Goal: Information Seeking & Learning: Compare options

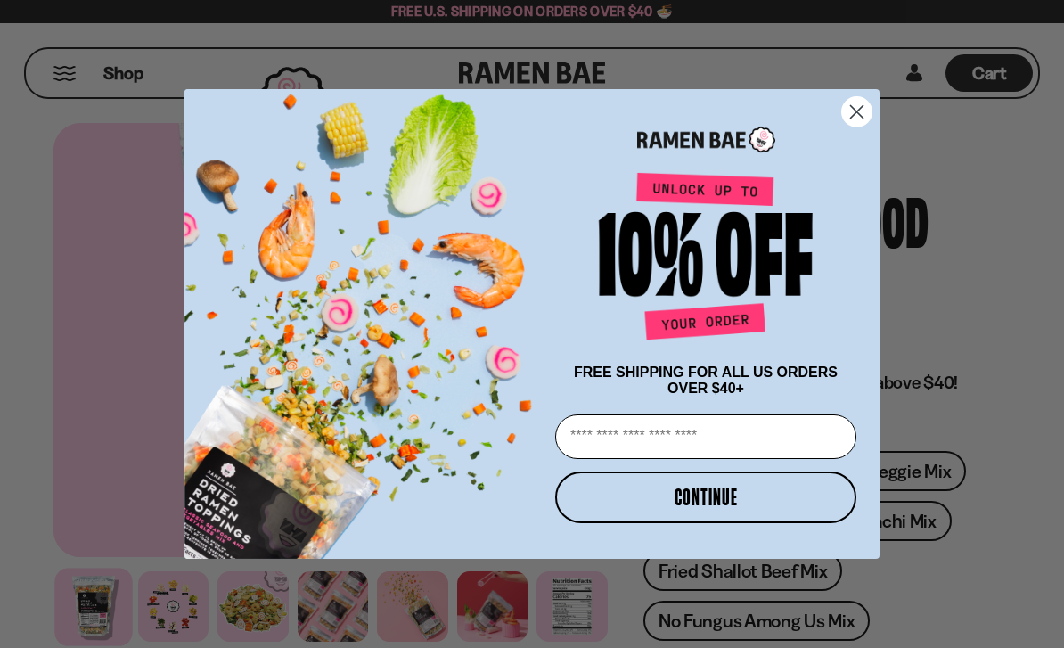
click at [845, 110] on circle "Close dialog" at bounding box center [856, 111] width 29 height 29
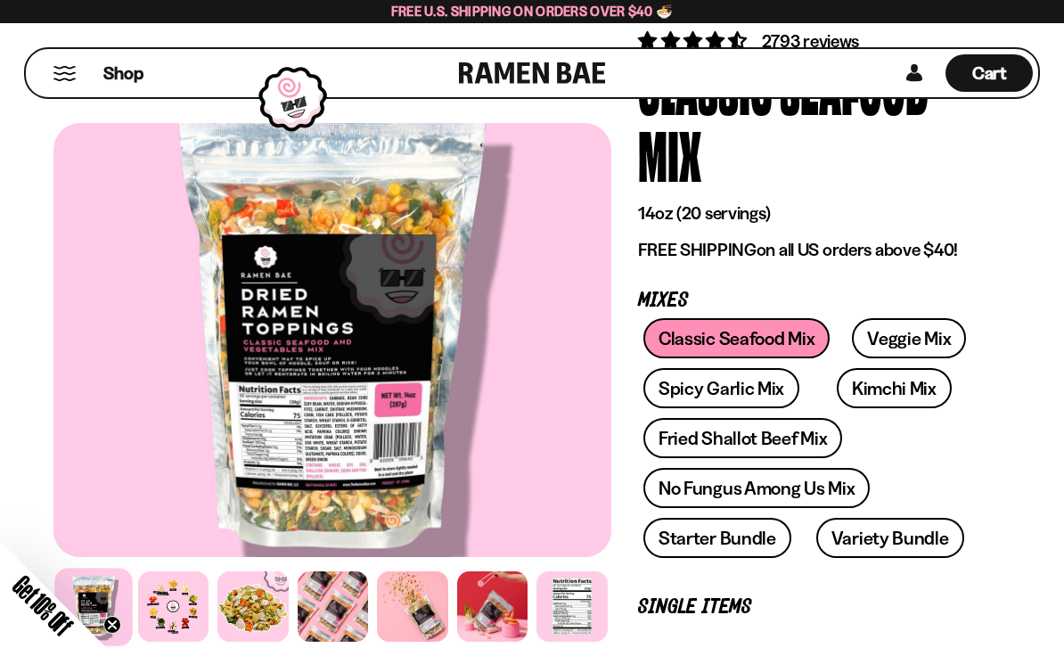
scroll to position [148, 0]
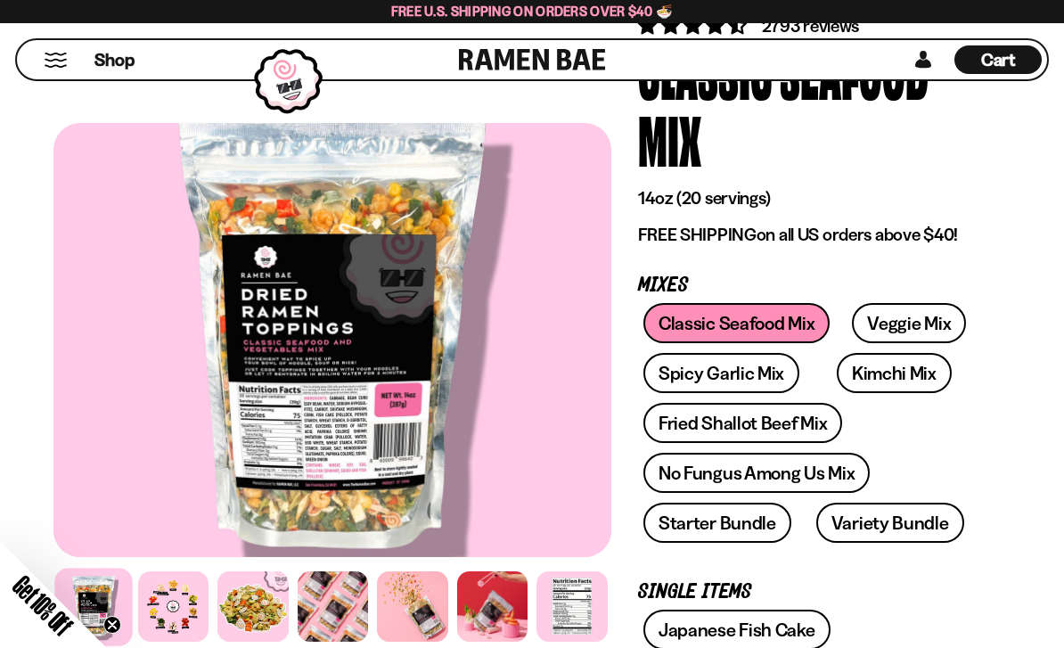
click at [745, 367] on link "Spicy Garlic Mix" at bounding box center [722, 373] width 156 height 40
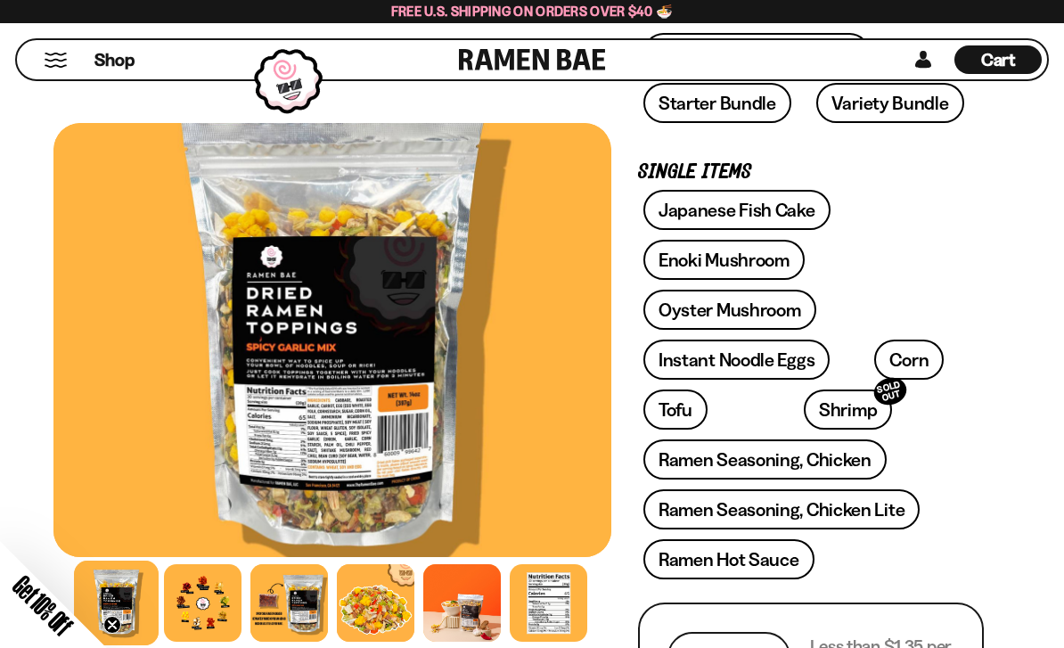
scroll to position [505, 0]
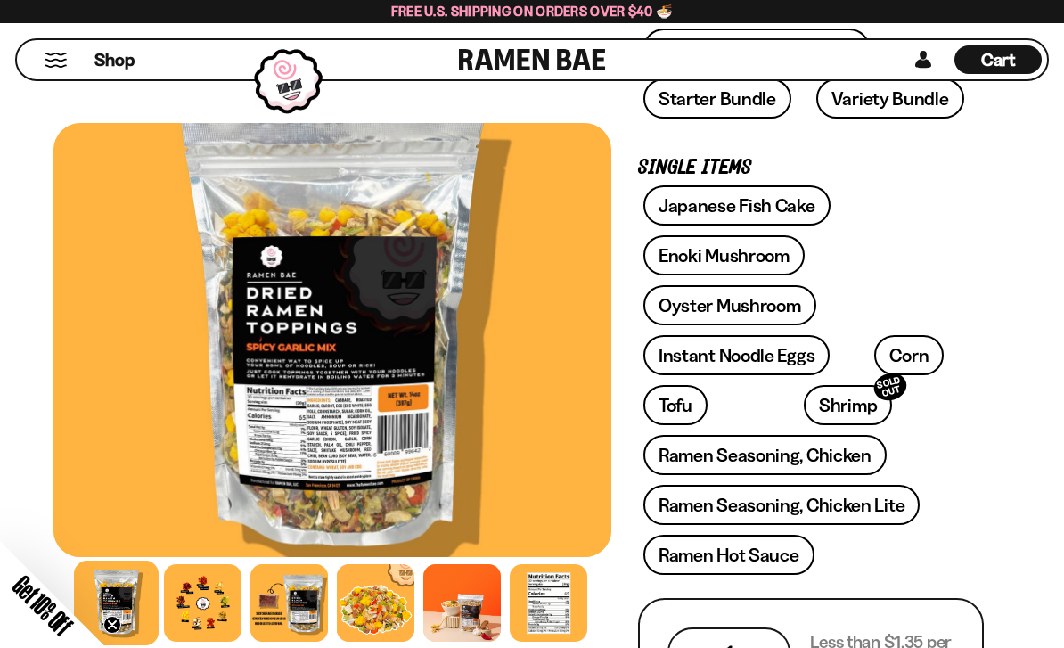
click at [822, 462] on link "Ramen Seasoning, Chicken" at bounding box center [765, 455] width 243 height 40
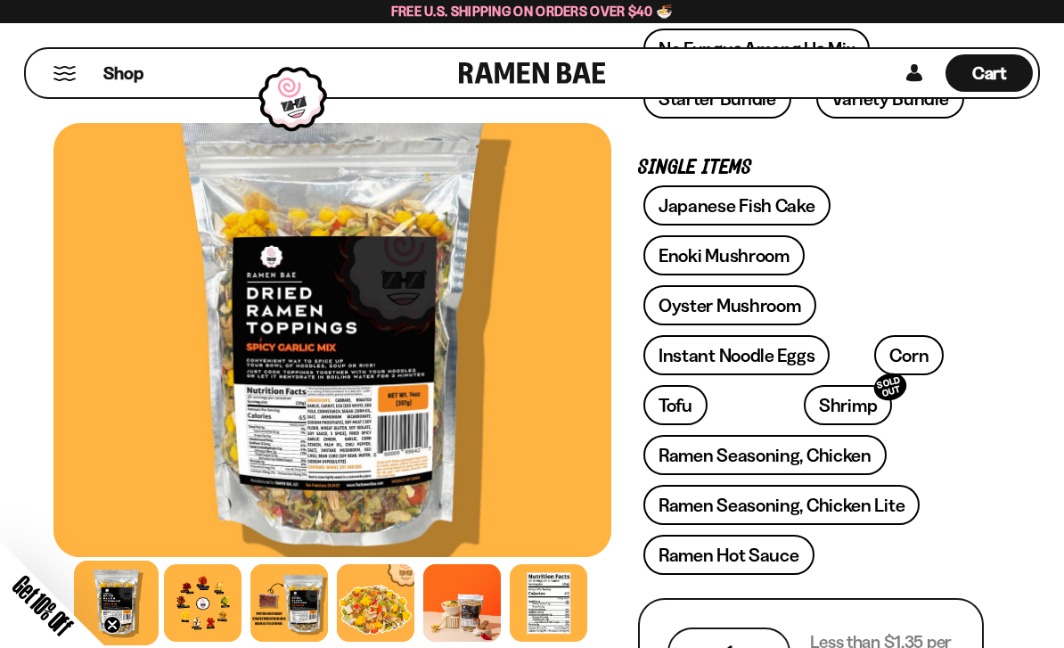
scroll to position [562, 0]
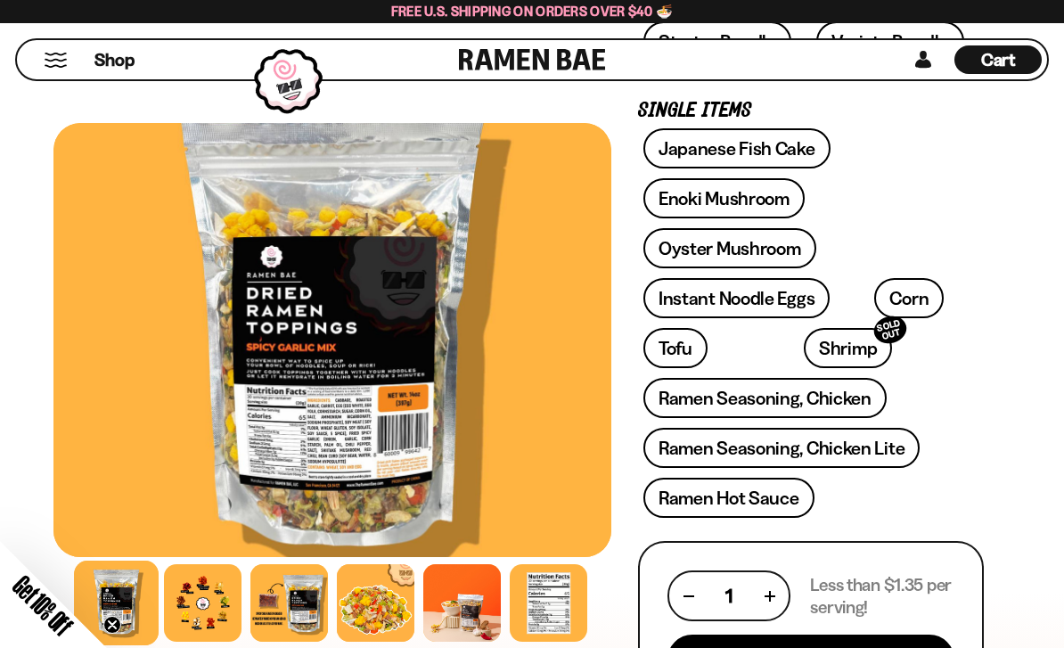
click at [890, 302] on link "Corn" at bounding box center [909, 298] width 70 height 40
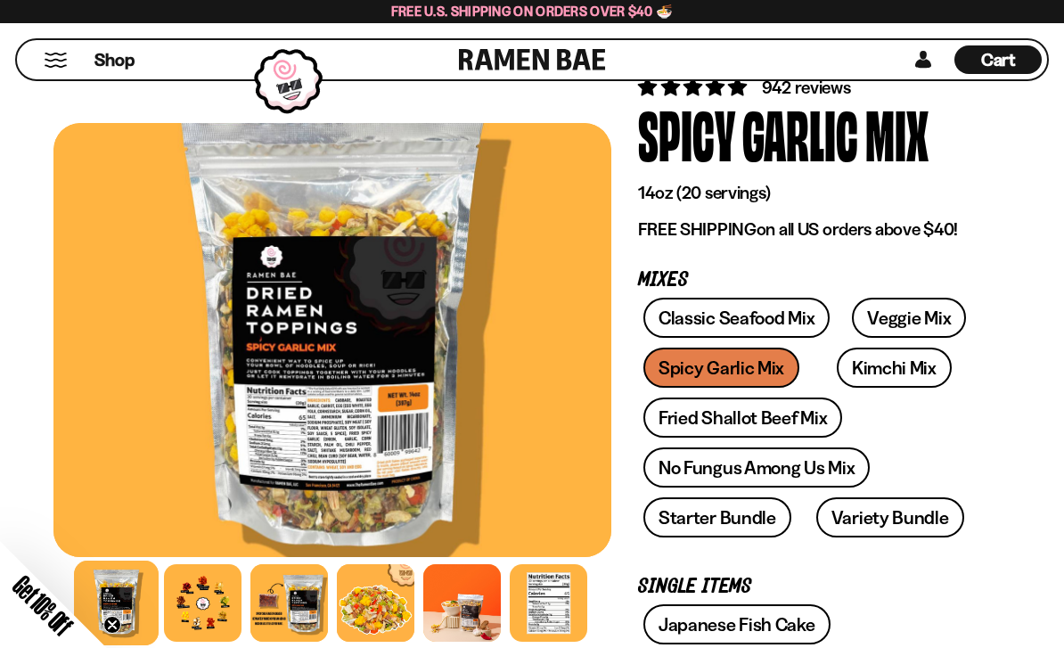
scroll to position [0, 0]
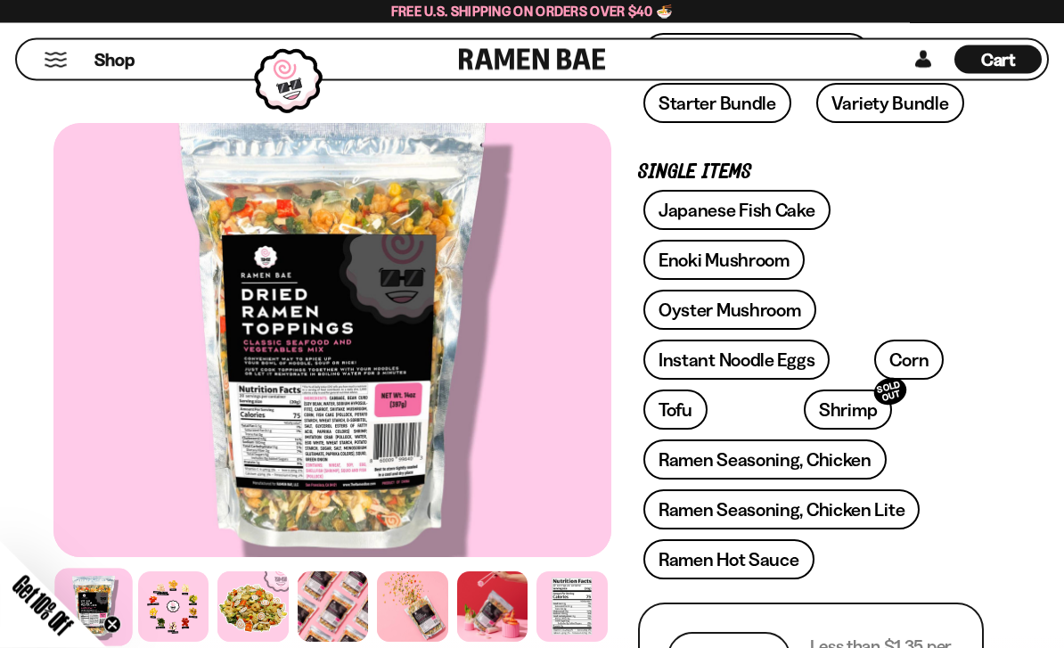
scroll to position [568, 0]
click at [804, 415] on link "Shrimp SOLD OUT" at bounding box center [848, 410] width 88 height 40
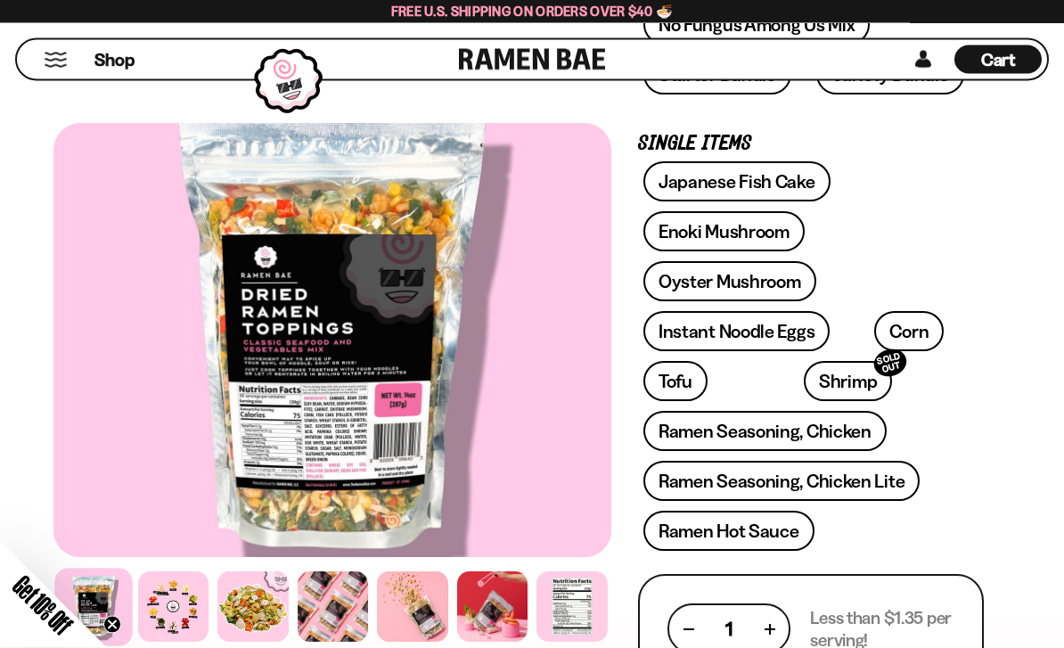
scroll to position [595, 0]
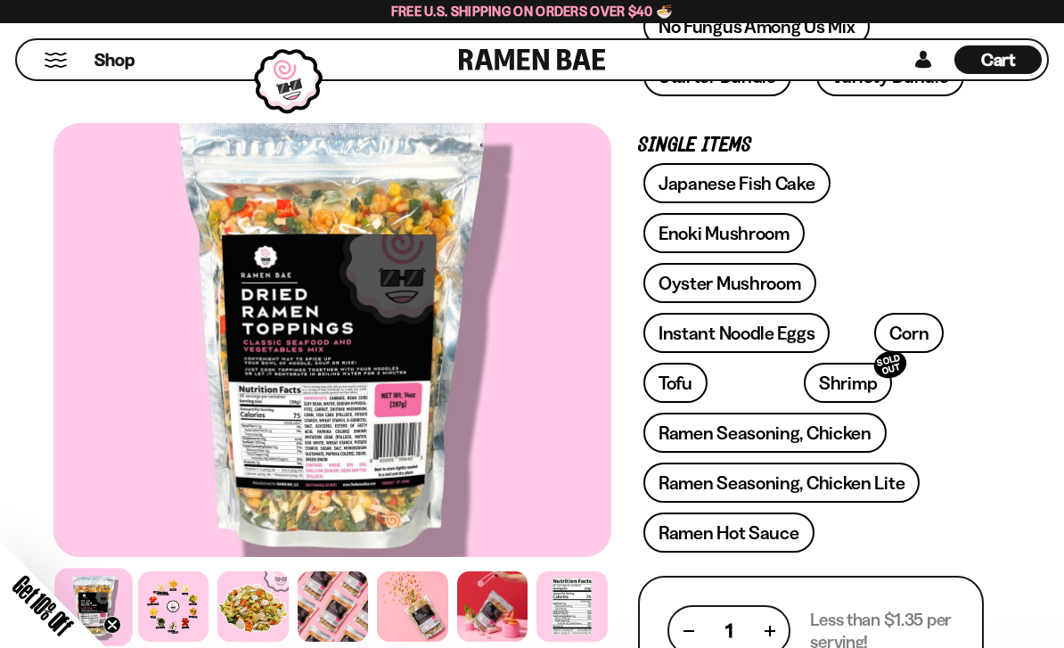
click at [762, 190] on link "Japanese Fish Cake" at bounding box center [737, 183] width 187 height 40
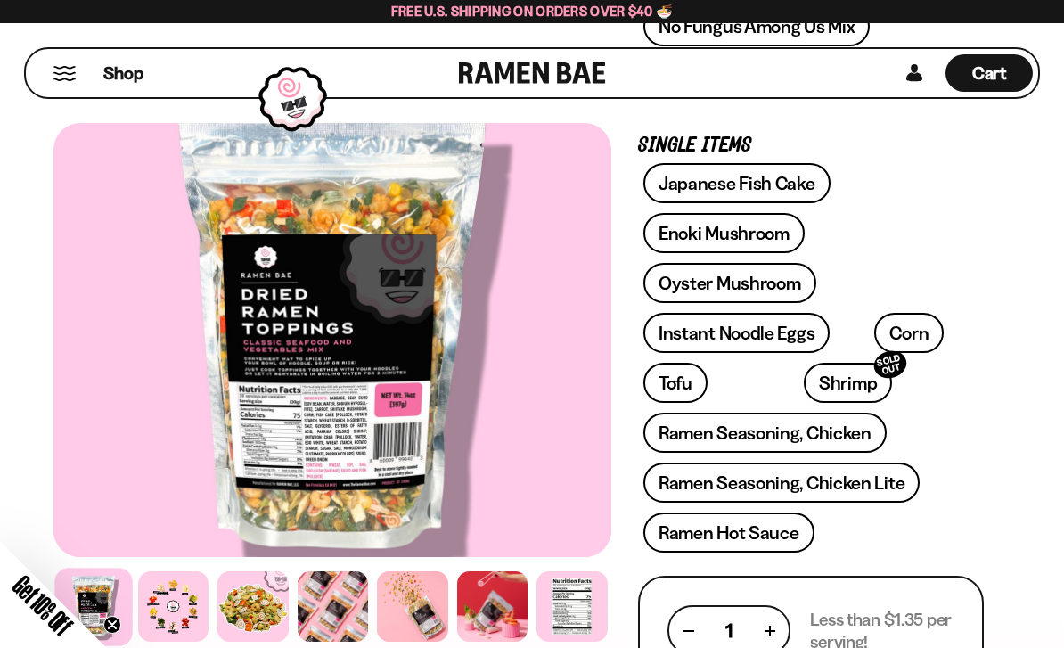
scroll to position [652, 0]
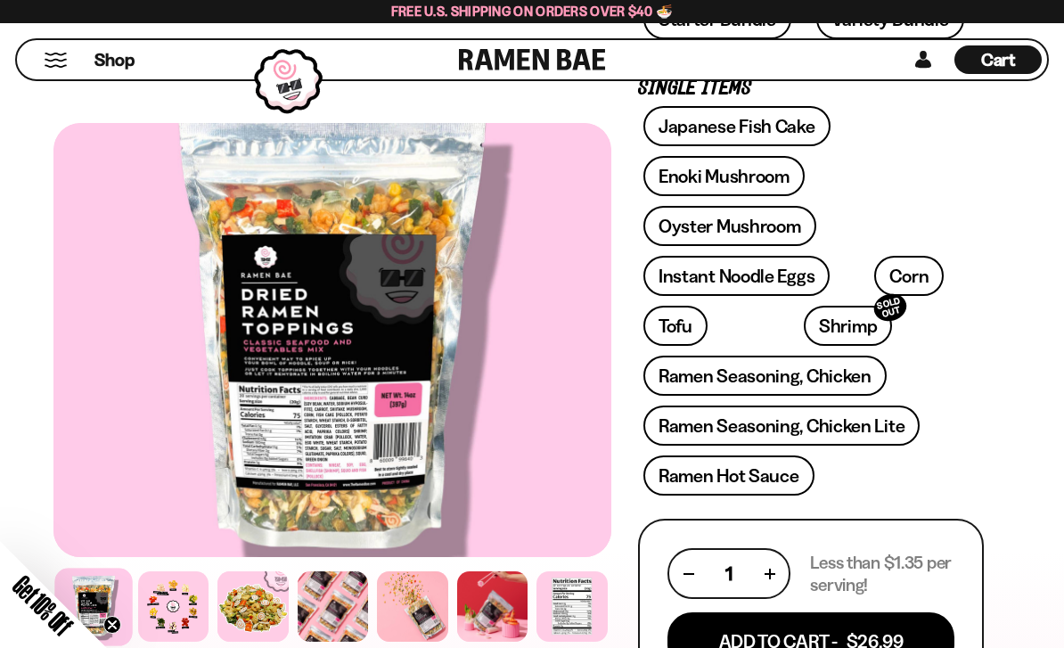
click at [763, 188] on link "Enoki Mushroom" at bounding box center [724, 176] width 161 height 40
click at [786, 225] on link "Oyster Mushroom" at bounding box center [730, 226] width 173 height 40
click at [731, 271] on link "Instant Noodle Eggs" at bounding box center [737, 276] width 186 height 40
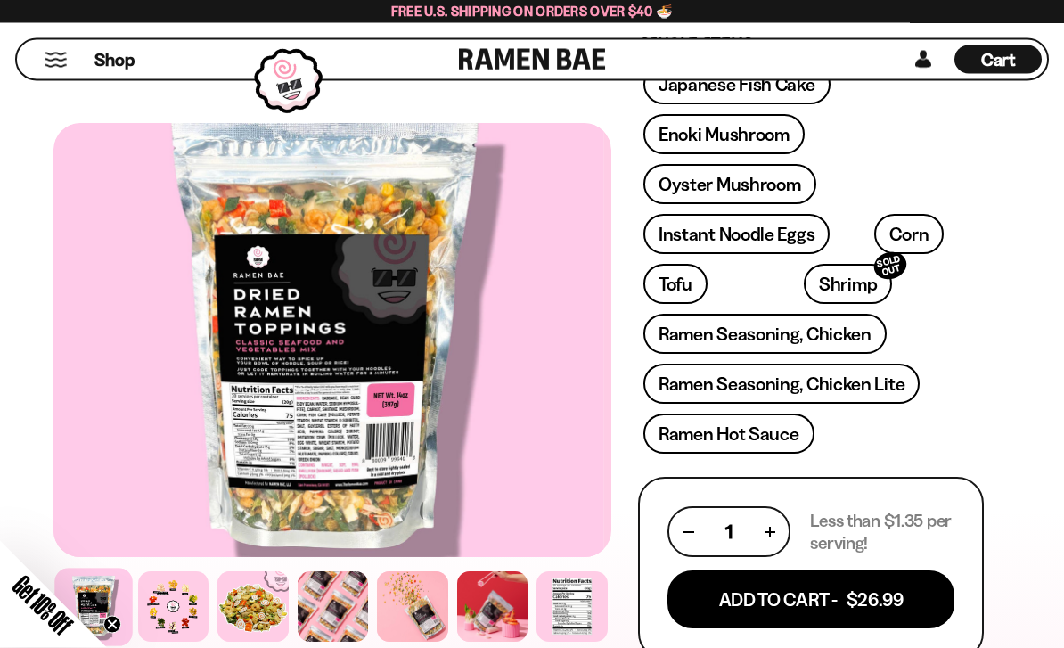
scroll to position [677, 0]
